Goal: Book appointment/travel/reservation

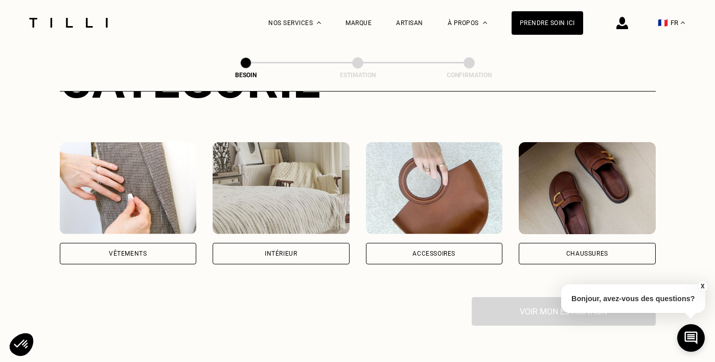
scroll to position [155, 0]
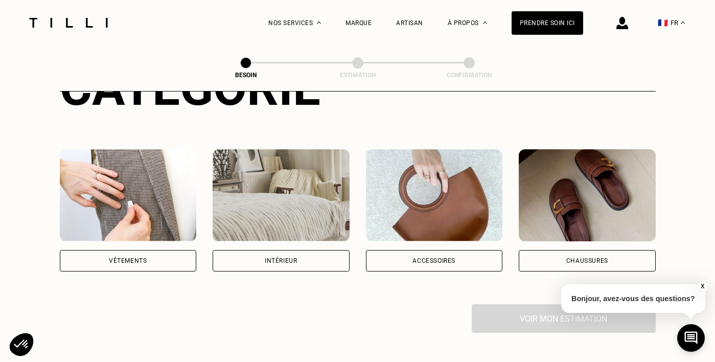
click at [151, 250] on div "Vêtements" at bounding box center [128, 260] width 137 height 21
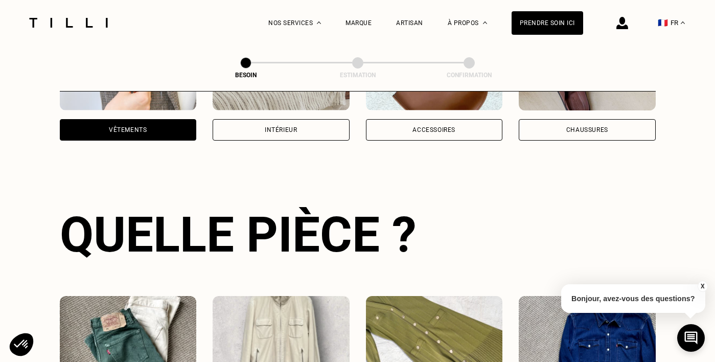
scroll to position [333, 0]
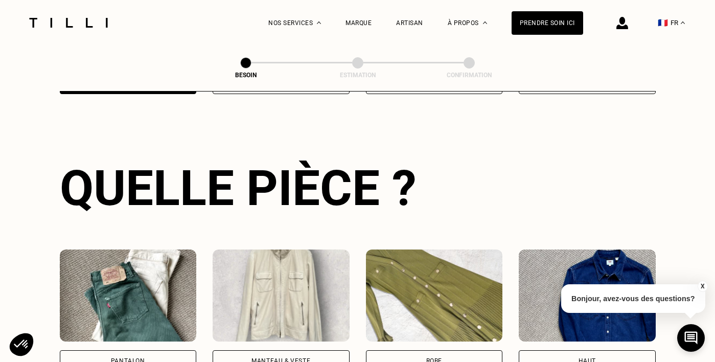
click at [703, 284] on button "X" at bounding box center [702, 286] width 10 height 11
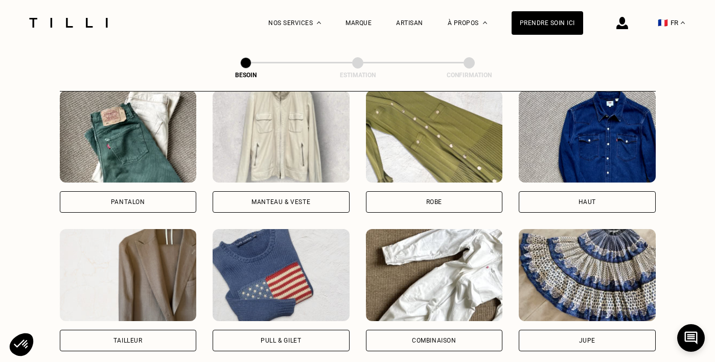
scroll to position [484, 0]
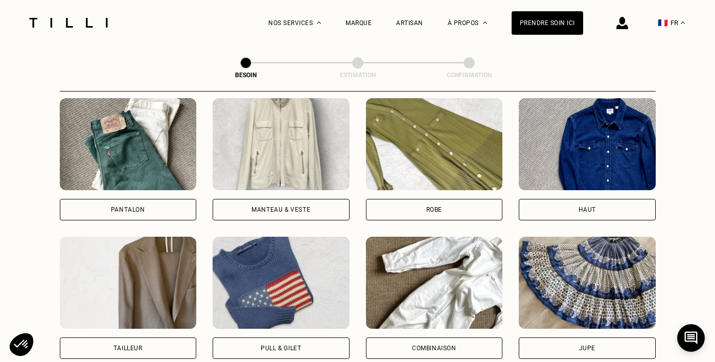
click at [129, 206] on div "Pantalon" at bounding box center [128, 209] width 137 height 21
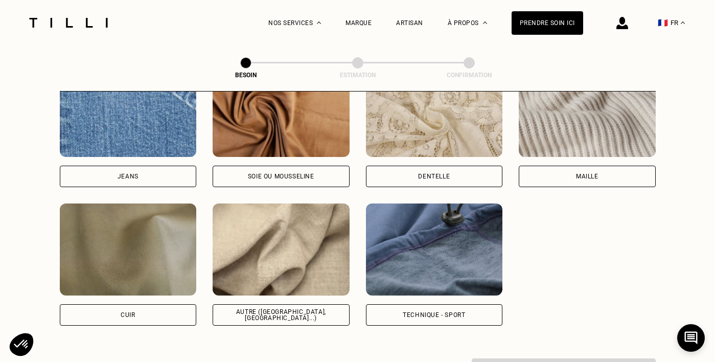
scroll to position [1136, 0]
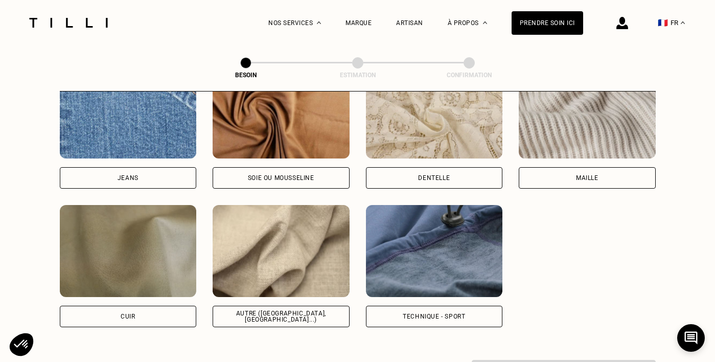
click at [252, 311] on div "Autre ([GEOGRAPHIC_DATA], [GEOGRAPHIC_DATA]...)" at bounding box center [281, 316] width 137 height 21
select select "FR"
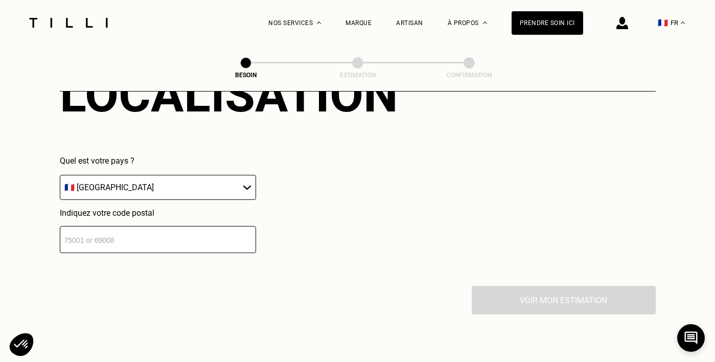
scroll to position [1495, 0]
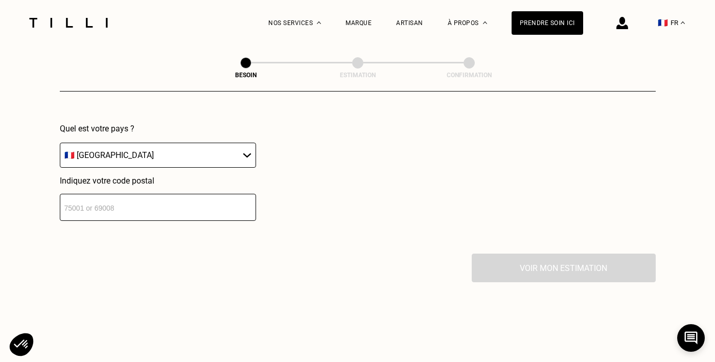
click at [128, 213] on div "Localisation Quel est votre pays ? 🇩🇪 [GEOGRAPHIC_DATA] 🇦🇹 [GEOGRAPHIC_DATA] 🇧🇪…" at bounding box center [358, 127] width 596 height 252
click at [120, 202] on input "number" at bounding box center [158, 207] width 196 height 27
type input "33400"
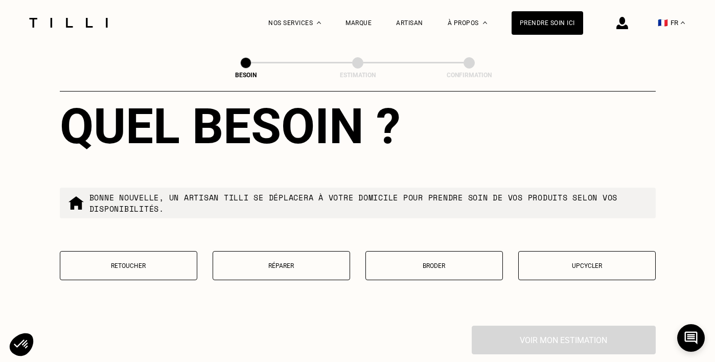
scroll to position [1712, 0]
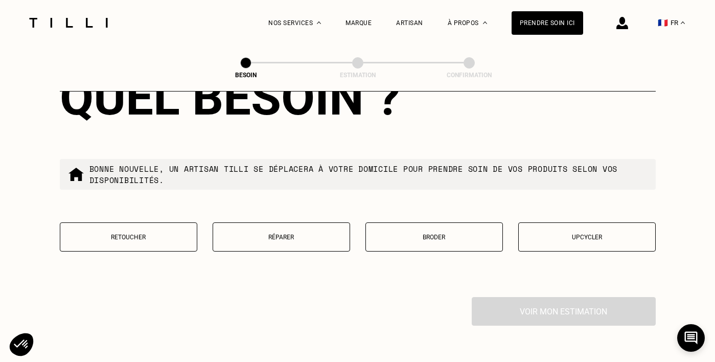
click at [161, 234] on p "Retoucher" at bounding box center [128, 237] width 126 height 7
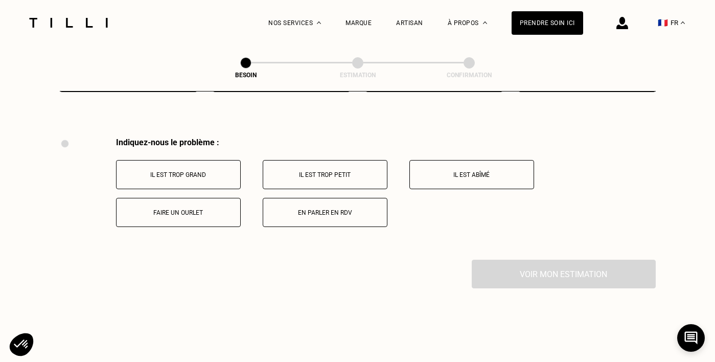
scroll to position [1884, 0]
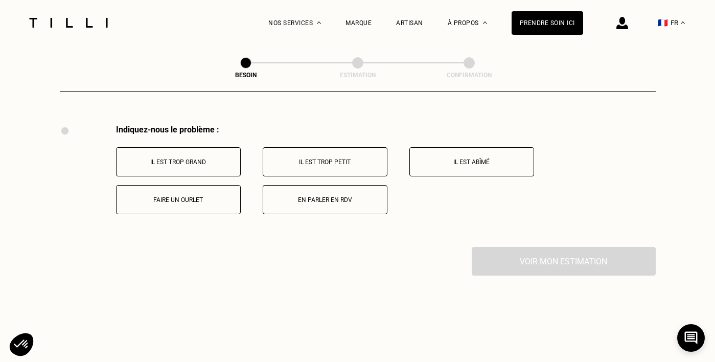
click at [209, 156] on button "Il est trop grand" at bounding box center [178, 161] width 125 height 29
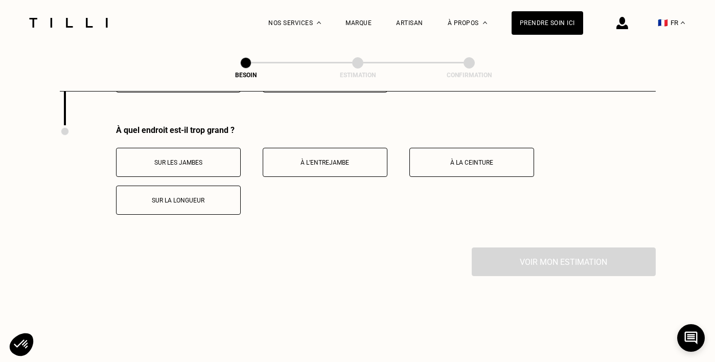
scroll to position [2007, 0]
click at [175, 193] on button "Sur la longueur" at bounding box center [178, 199] width 125 height 29
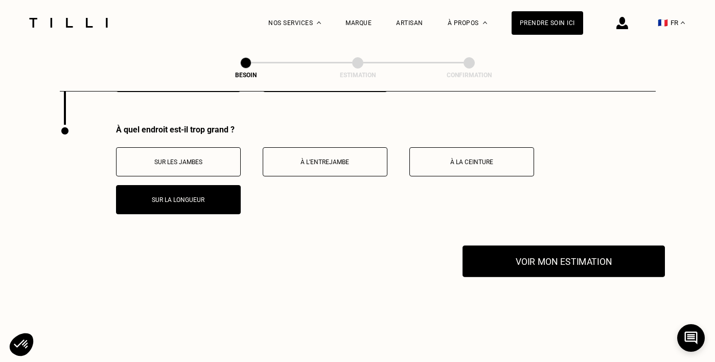
click at [523, 249] on button "Voir mon estimation" at bounding box center [563, 261] width 202 height 32
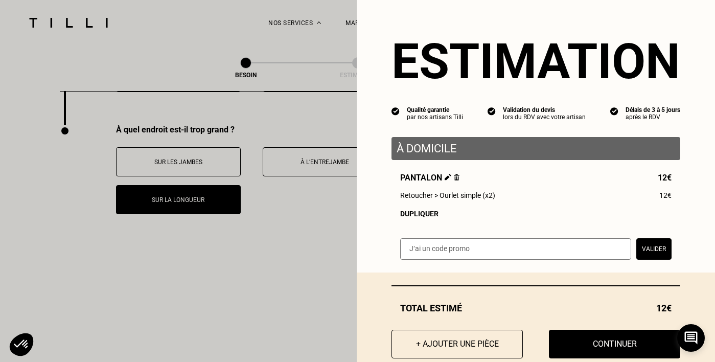
scroll to position [22, 0]
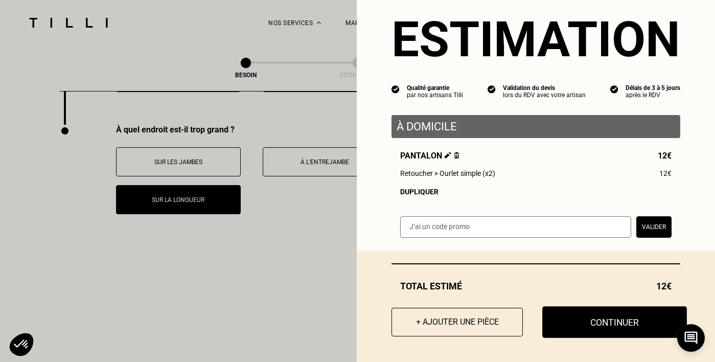
click at [571, 309] on button "Continuer" at bounding box center [614, 322] width 145 height 32
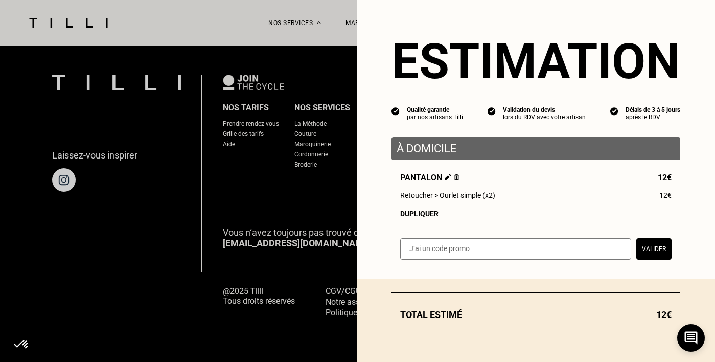
scroll to position [0, 0]
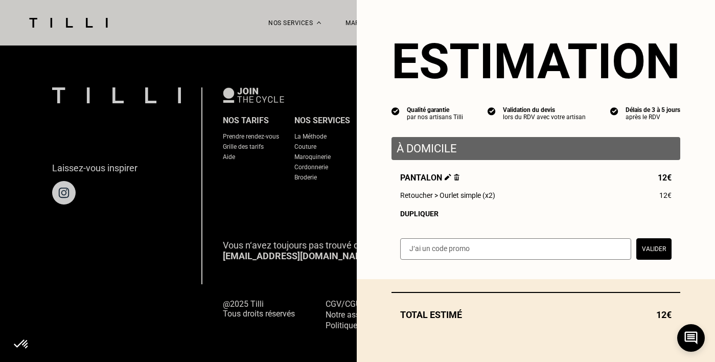
select select "FR"
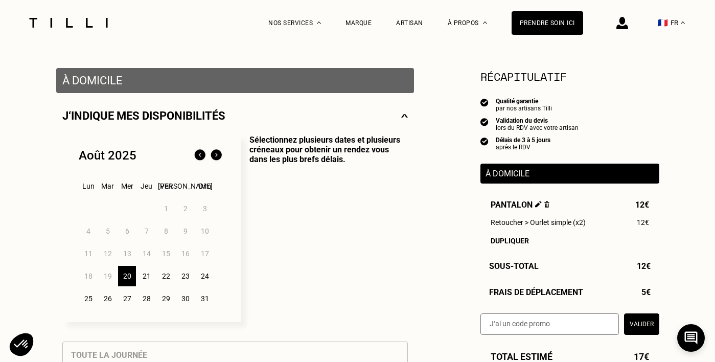
scroll to position [180, 0]
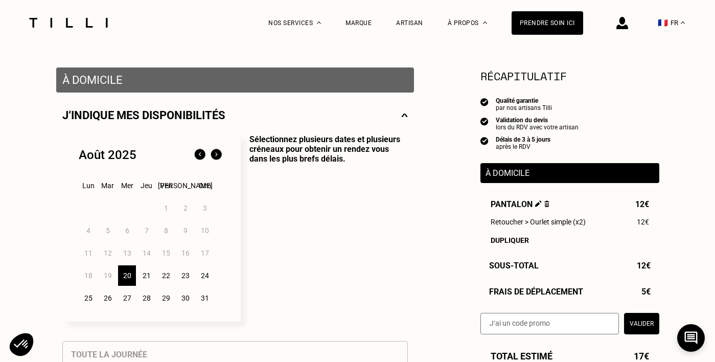
click at [122, 278] on div "20" at bounding box center [127, 275] width 18 height 20
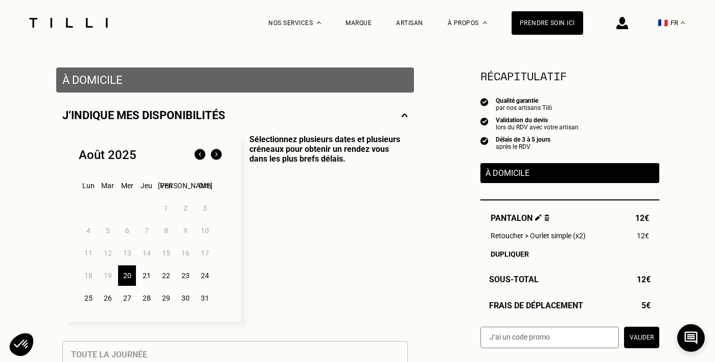
click at [148, 275] on div "21" at bounding box center [146, 275] width 18 height 20
click at [345, 263] on p "Sélectionnez plusieurs dates et plusieurs créneaux pour obtenir un rendez vous …" at bounding box center [324, 227] width 167 height 187
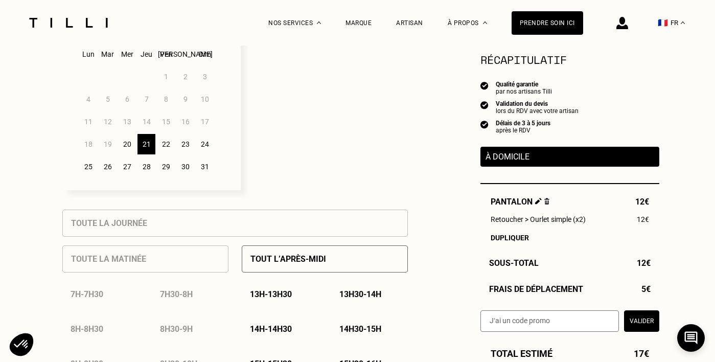
scroll to position [328, 0]
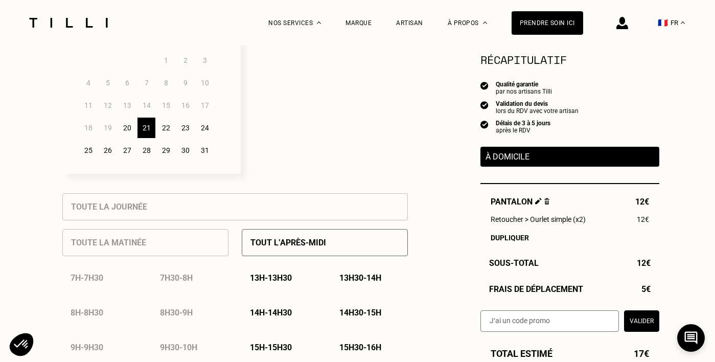
click at [132, 130] on div "20" at bounding box center [127, 128] width 18 height 20
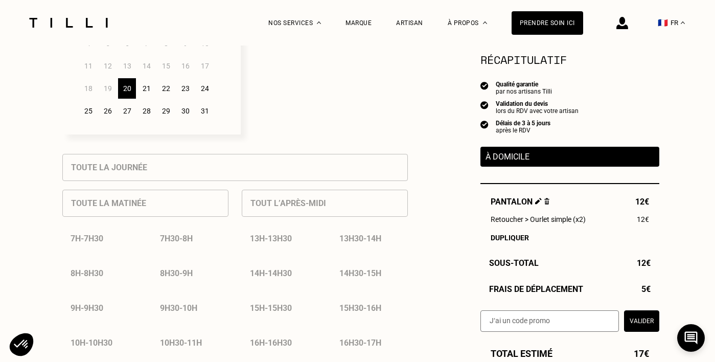
scroll to position [357, 0]
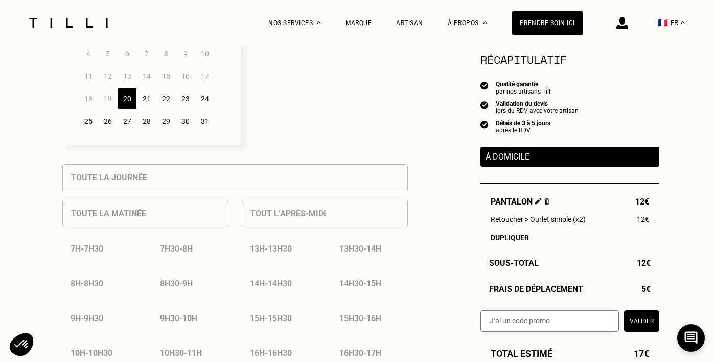
click at [142, 101] on div "21" at bounding box center [146, 98] width 18 height 20
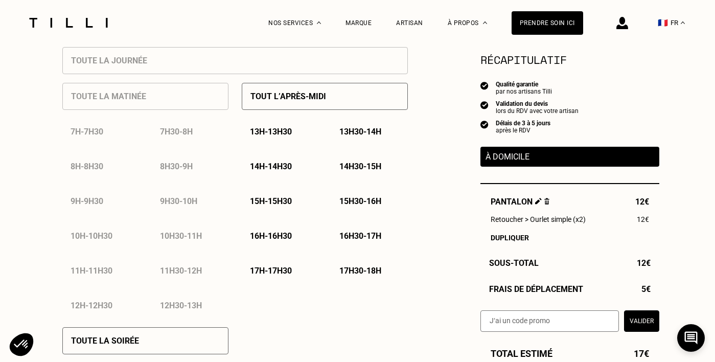
scroll to position [465, 0]
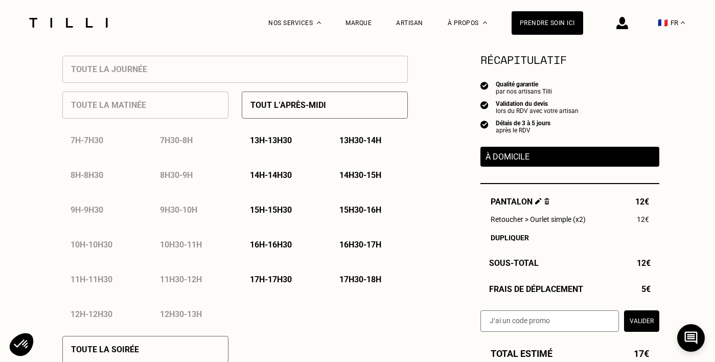
click at [281, 179] on p "14h - 14h30" at bounding box center [271, 175] width 42 height 10
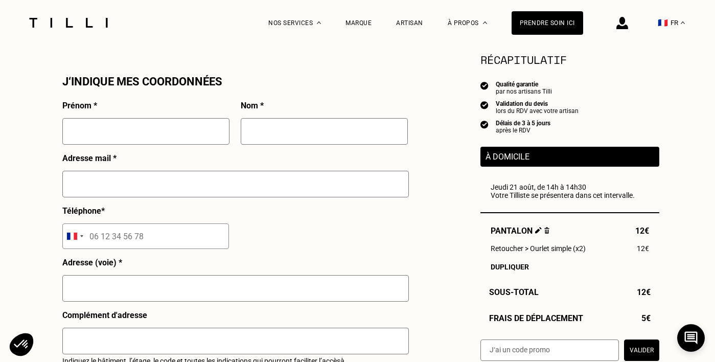
scroll to position [931, 0]
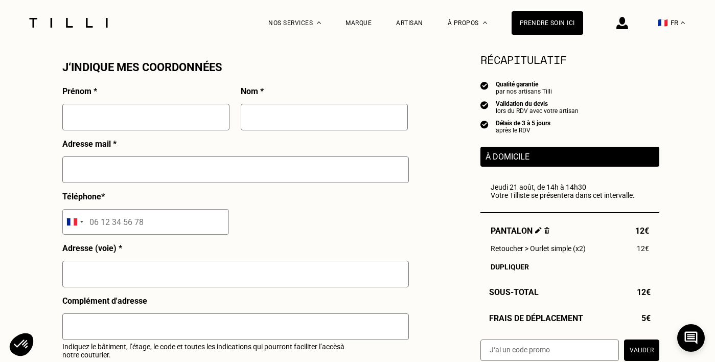
click at [118, 122] on input "text" at bounding box center [145, 117] width 167 height 27
type input "Manon"
type input "[PERSON_NAME]"
type input "[EMAIL_ADDRESS][DOMAIN_NAME]"
type input "06 08 66 43 29"
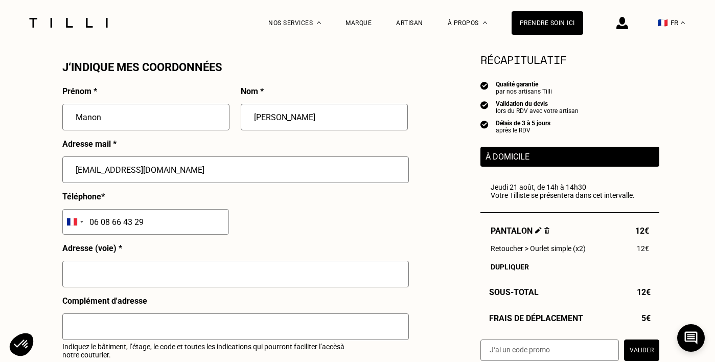
type input "[STREET_ADDRESS]"
type input "Talence"
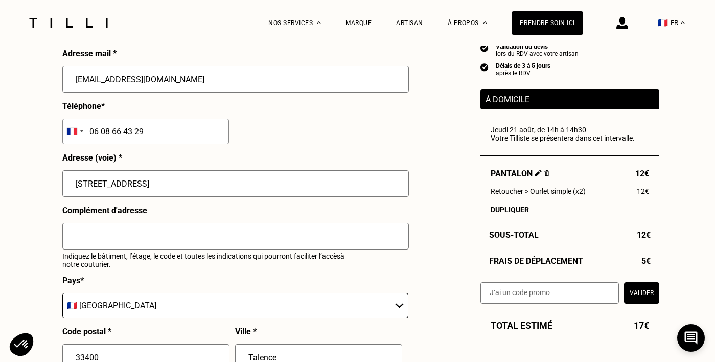
scroll to position [1031, 0]
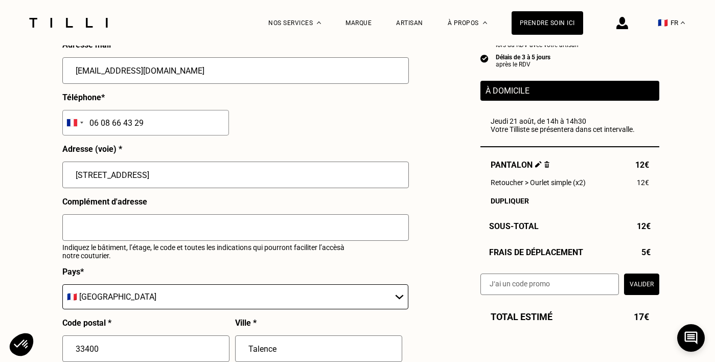
click at [134, 230] on input "text" at bounding box center [235, 227] width 346 height 27
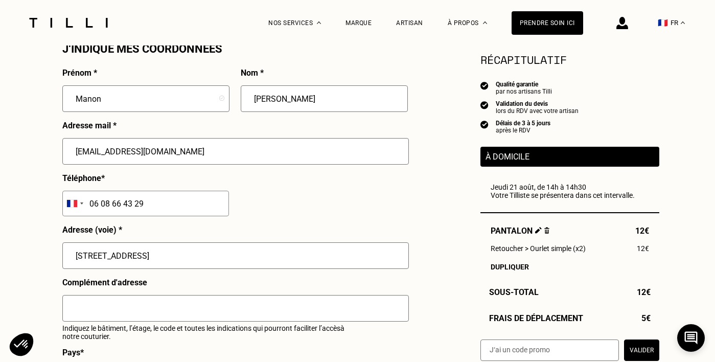
scroll to position [945, 0]
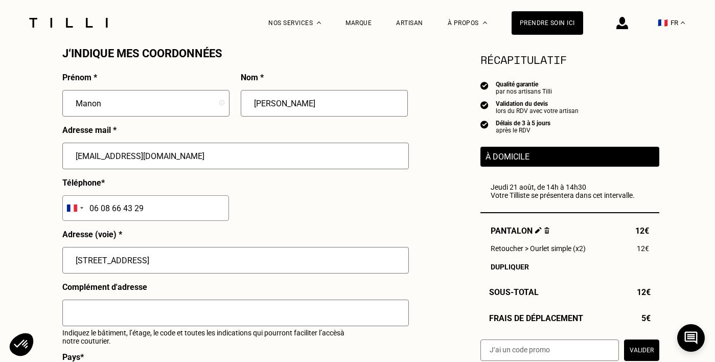
drag, startPoint x: 168, startPoint y: 255, endPoint x: 54, endPoint y: 258, distance: 114.0
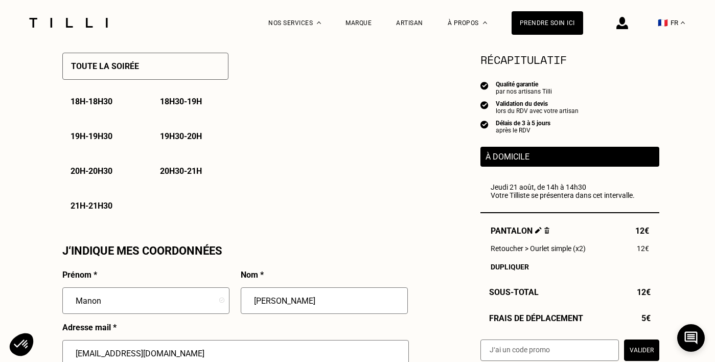
scroll to position [747, 0]
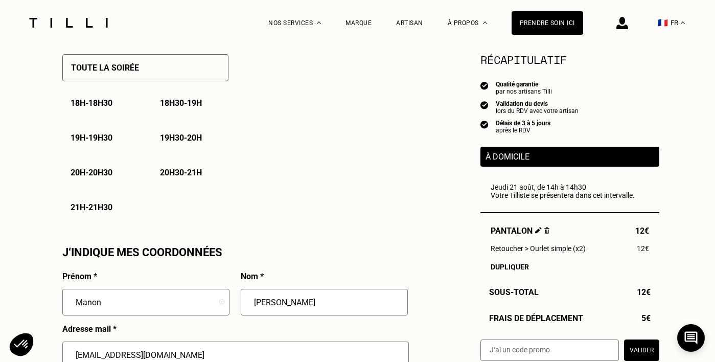
type input "26 cours de reims"
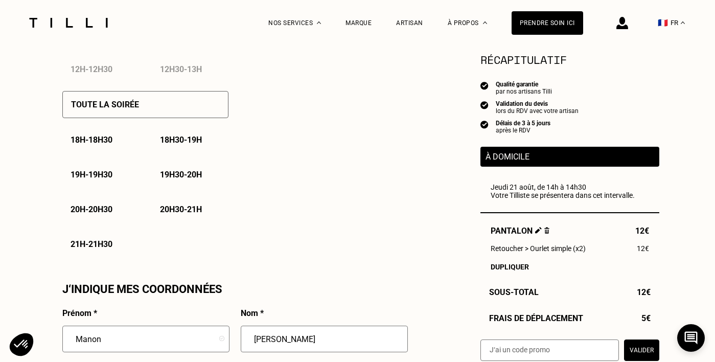
scroll to position [688, 0]
